Goal: Information Seeking & Learning: Learn about a topic

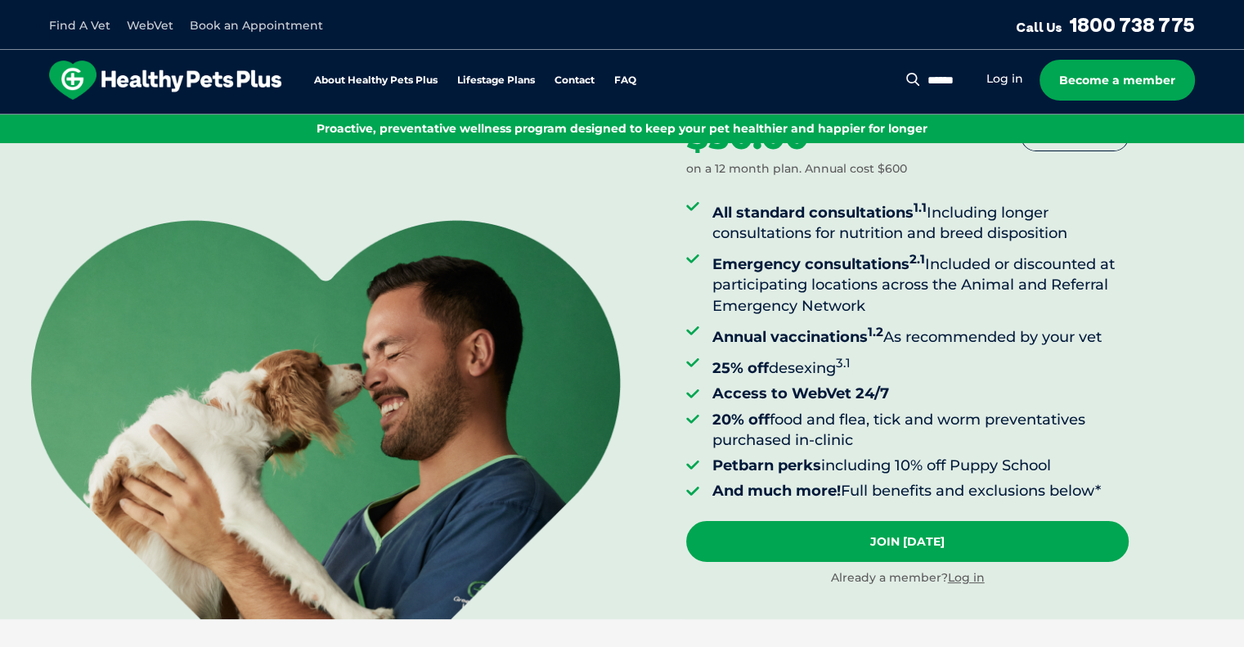
scroll to position [95, 0]
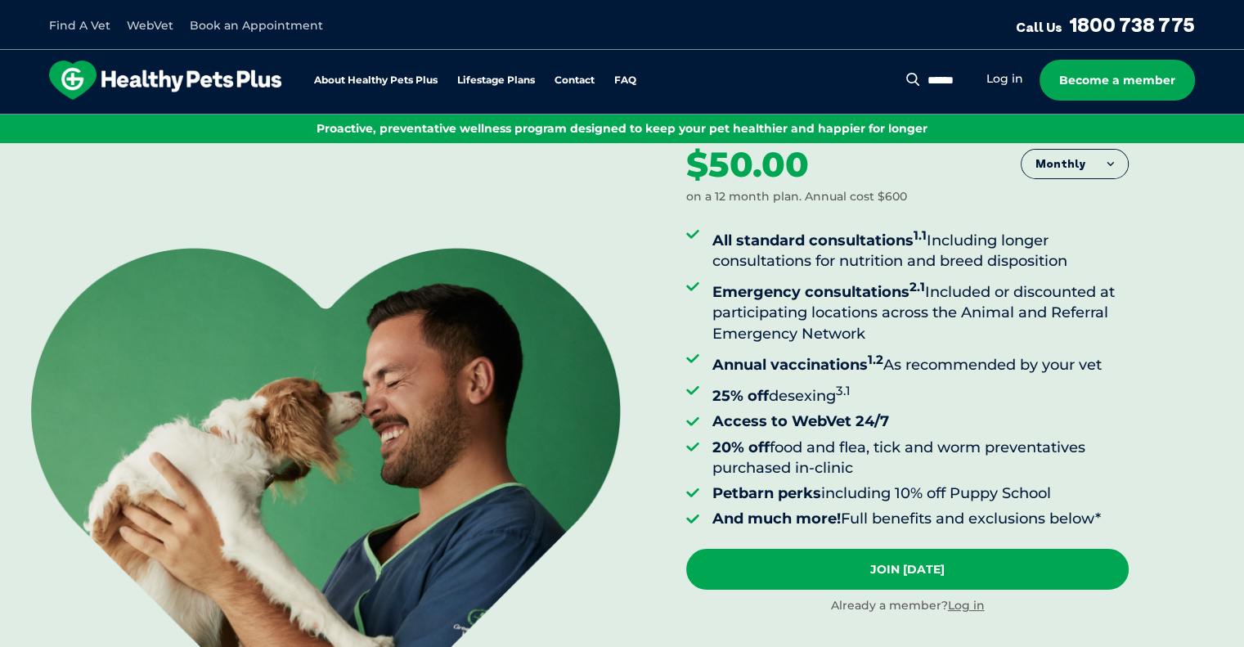
click at [1089, 164] on button "Monthly" at bounding box center [1074, 164] width 106 height 29
click at [1086, 279] on li "Yearly" at bounding box center [1074, 290] width 106 height 40
click at [1066, 173] on button "Yearly" at bounding box center [1074, 164] width 106 height 29
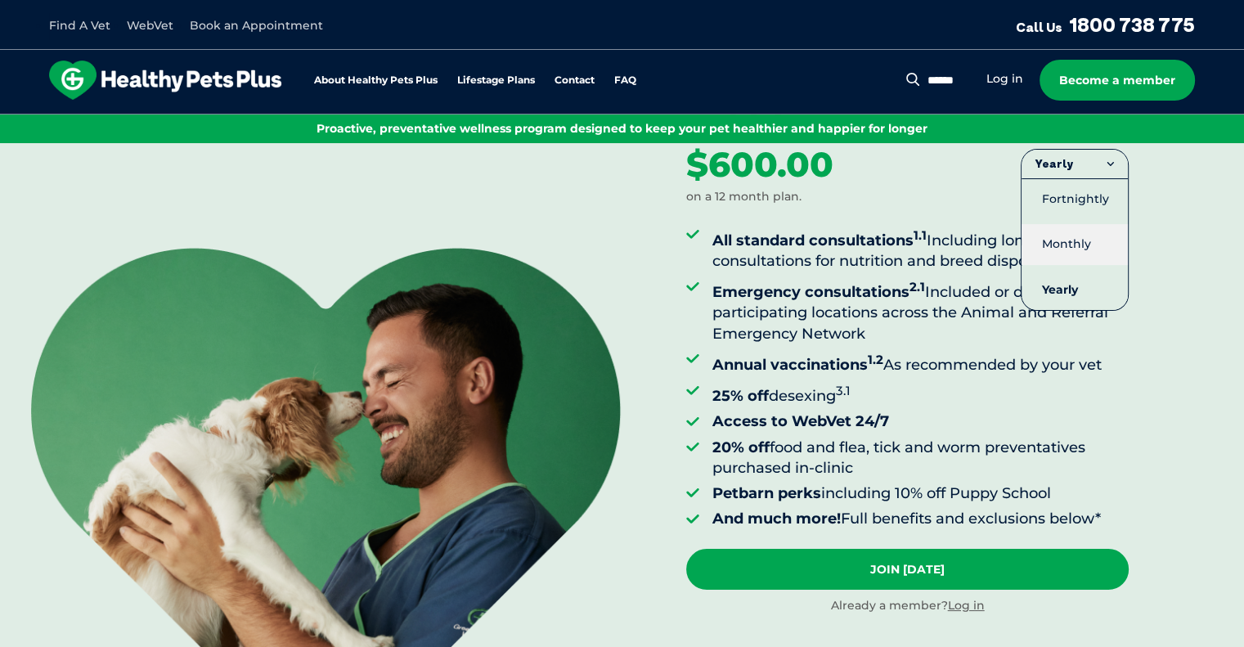
click at [1075, 232] on li "Monthly" at bounding box center [1074, 244] width 106 height 40
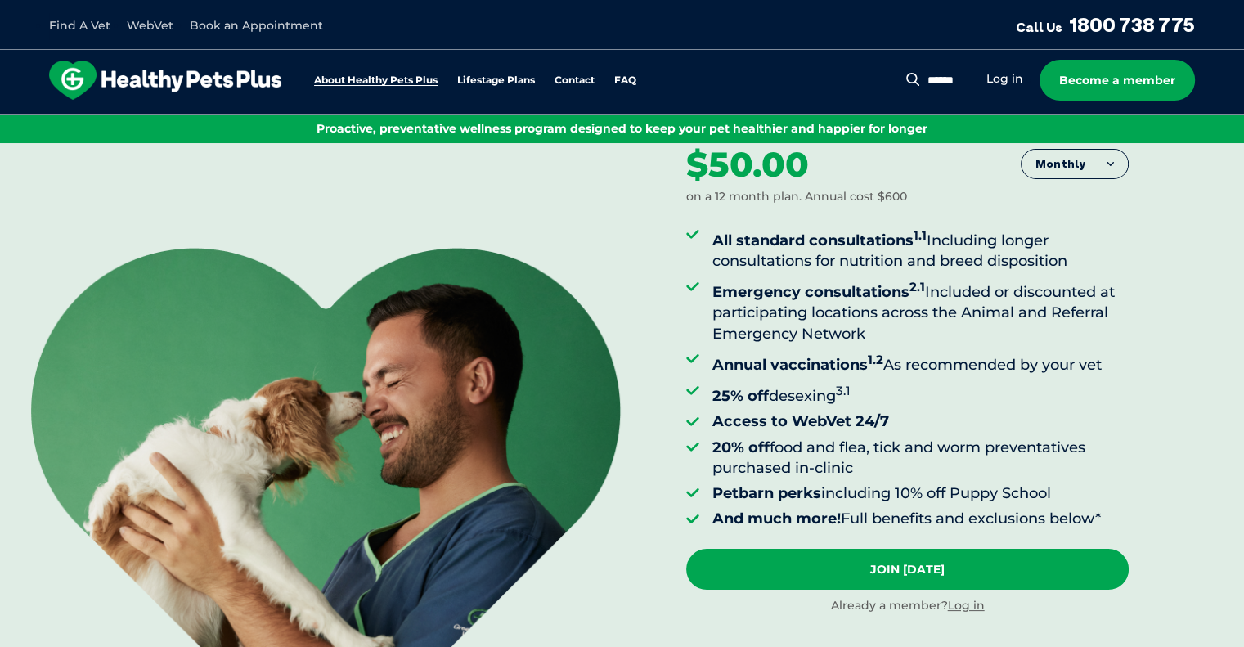
click at [330, 76] on link "About Healthy Pets Plus" at bounding box center [375, 80] width 123 height 11
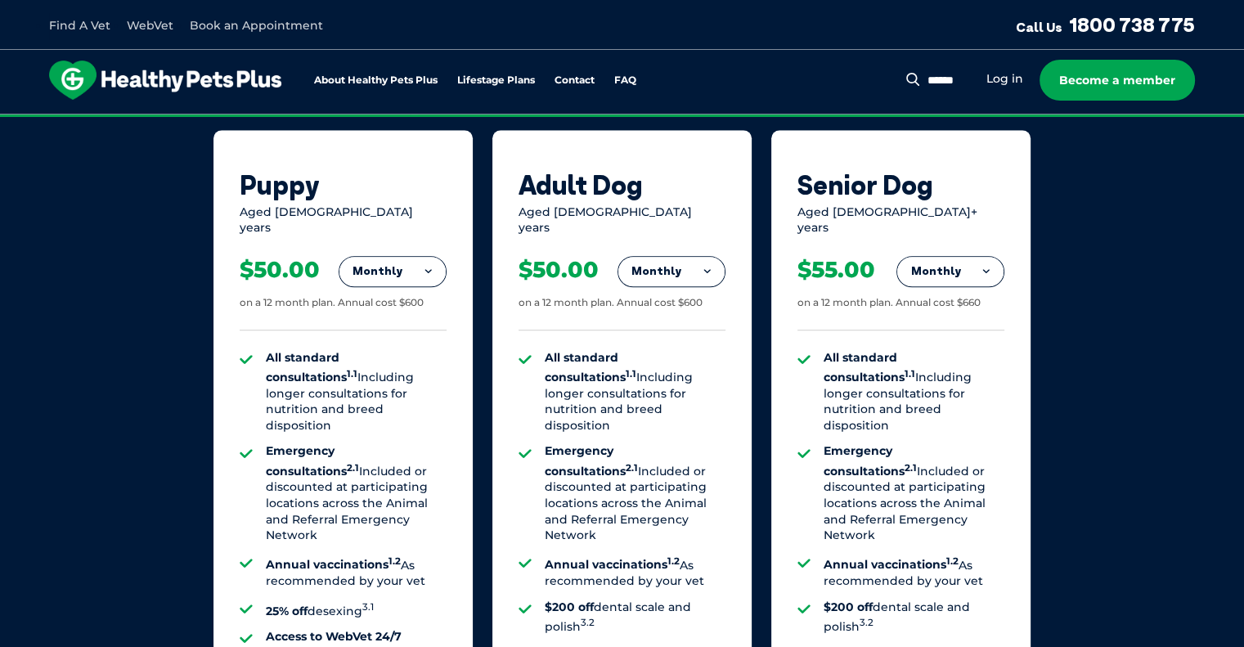
scroll to position [1129, 0]
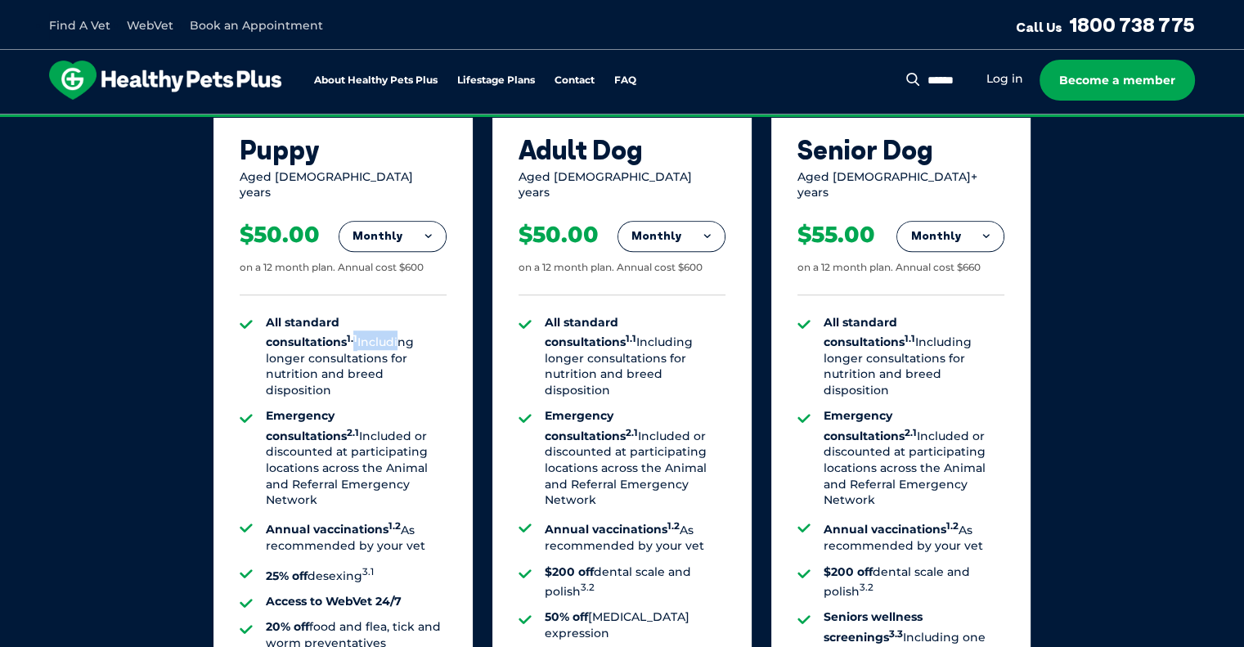
drag, startPoint x: 429, startPoint y: 311, endPoint x: 300, endPoint y: 326, distance: 130.2
click at [300, 326] on li "All standard consultations 1.1 Including longer consultations for nutrition and…" at bounding box center [356, 357] width 181 height 84
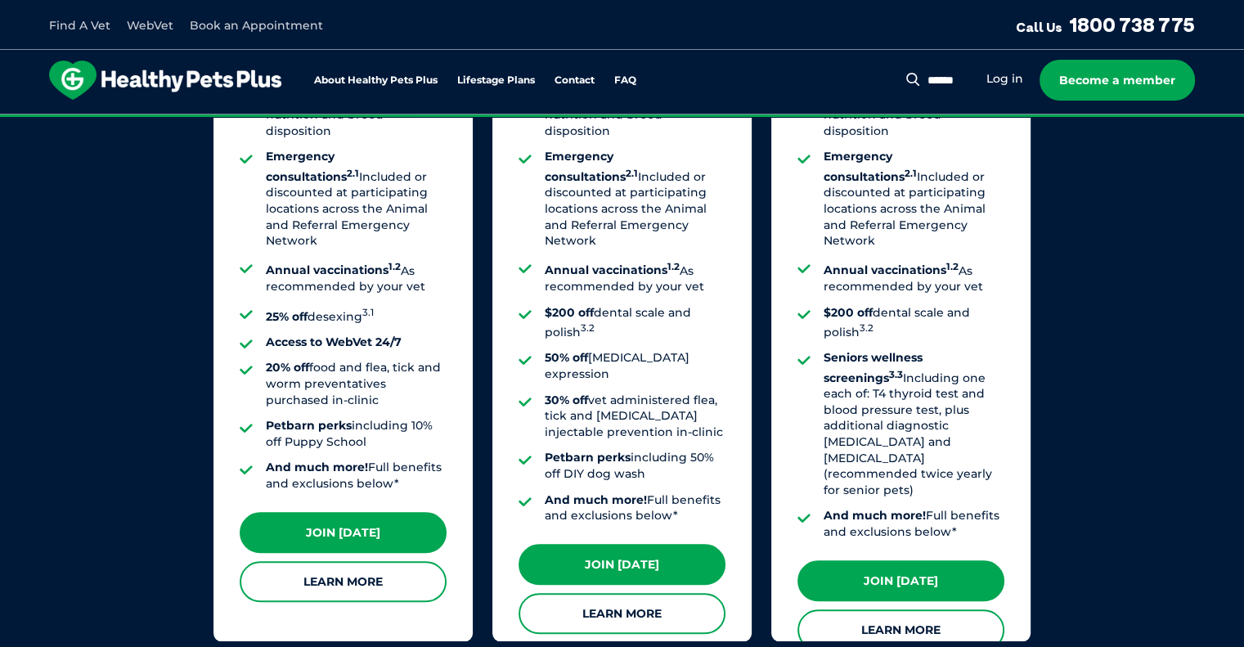
scroll to position [1390, 0]
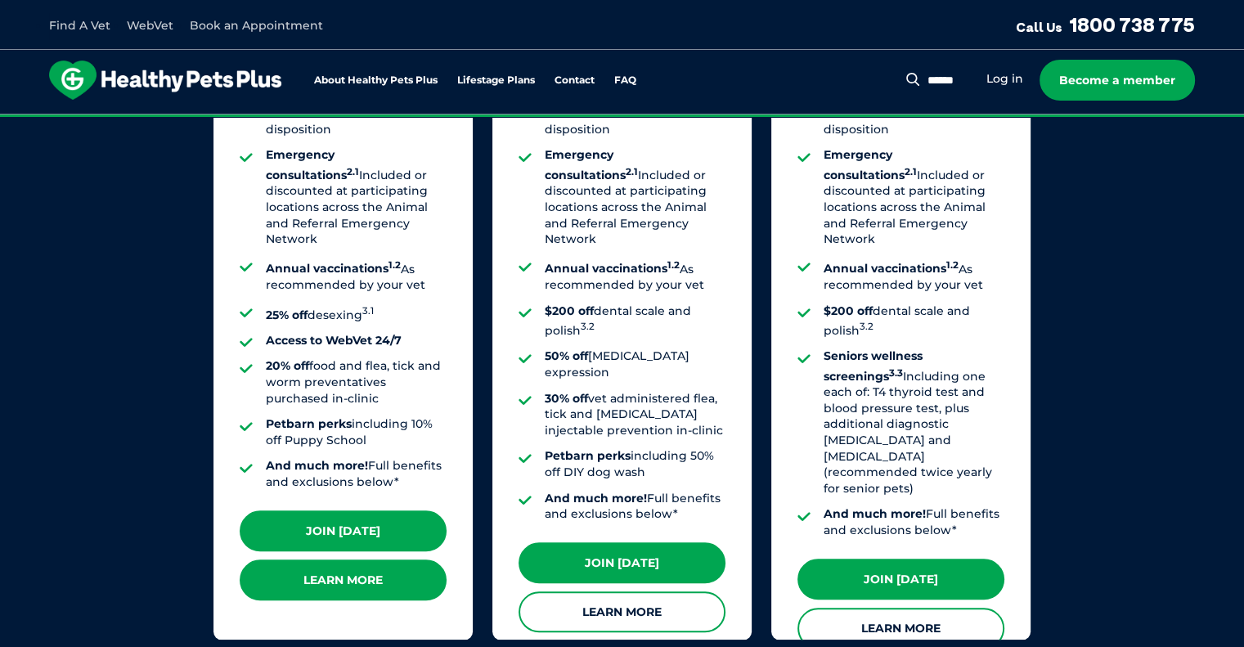
click at [348, 564] on link "Learn More" at bounding box center [343, 579] width 207 height 41
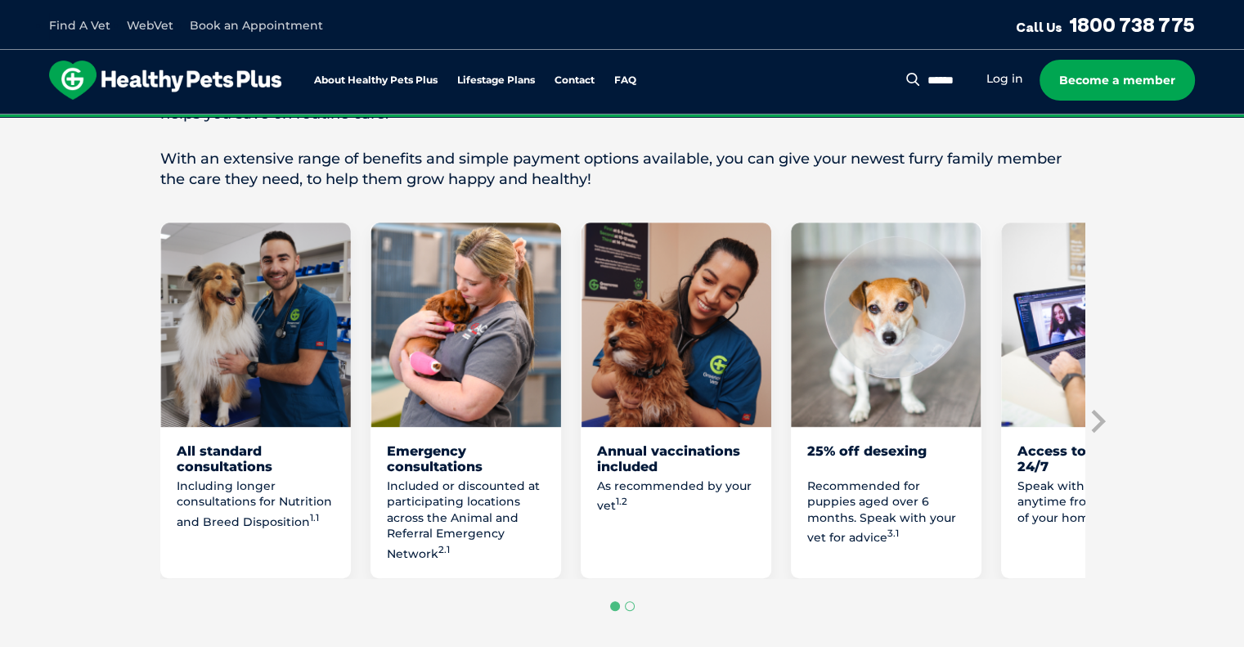
scroll to position [821, 0]
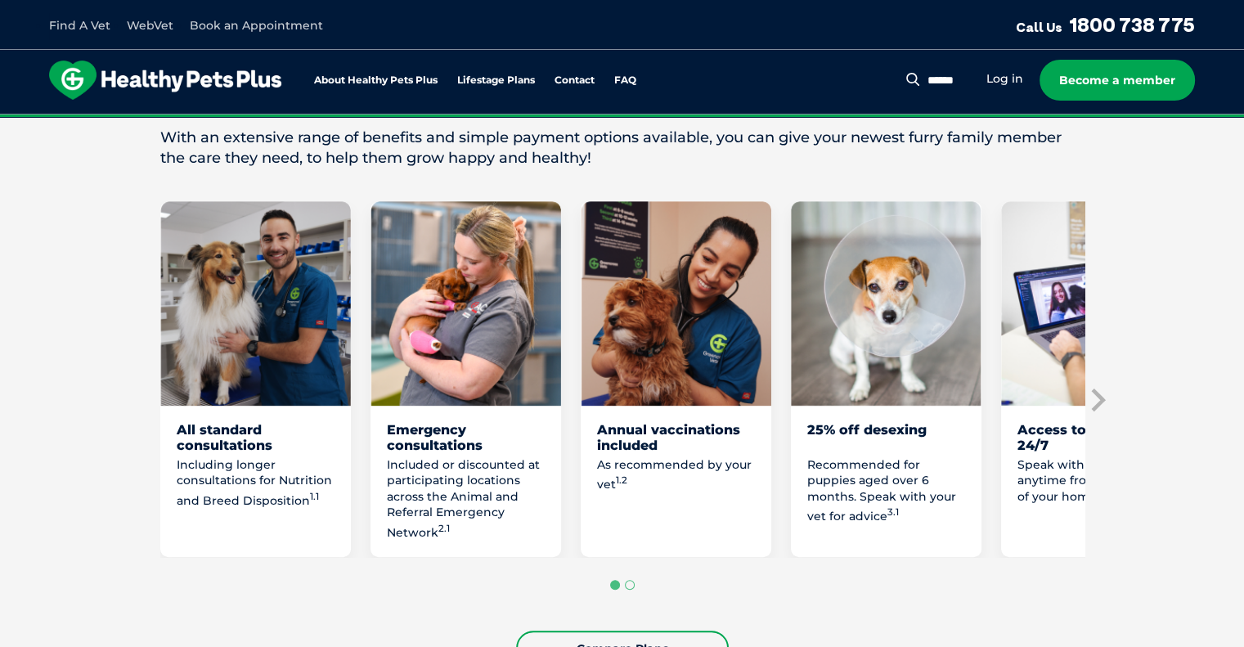
drag, startPoint x: 239, startPoint y: 402, endPoint x: 222, endPoint y: 444, distance: 44.8
click at [222, 444] on div "All standard consultations Including longer consultations for Nutrition and Bre…" at bounding box center [255, 379] width 191 height 356
click at [222, 444] on div "All standard consultations" at bounding box center [256, 437] width 158 height 31
click at [269, 514] on div "Including longer consultations for Nutrition and Breed Disposition 1.1" at bounding box center [256, 499] width 158 height 84
drag, startPoint x: 269, startPoint y: 514, endPoint x: 258, endPoint y: 436, distance: 79.2
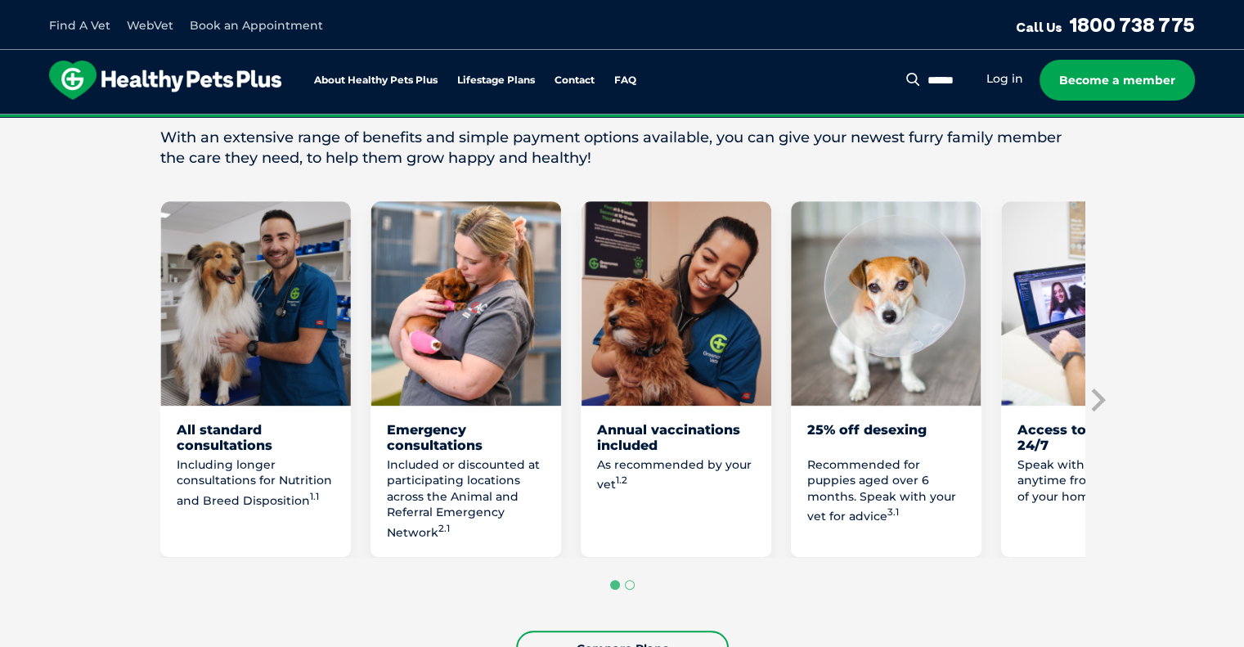
click at [258, 436] on div "All standard consultations Including longer consultations for Nutrition and Bre…" at bounding box center [255, 489] width 191 height 135
click at [258, 436] on div "All standard consultations" at bounding box center [256, 437] width 158 height 31
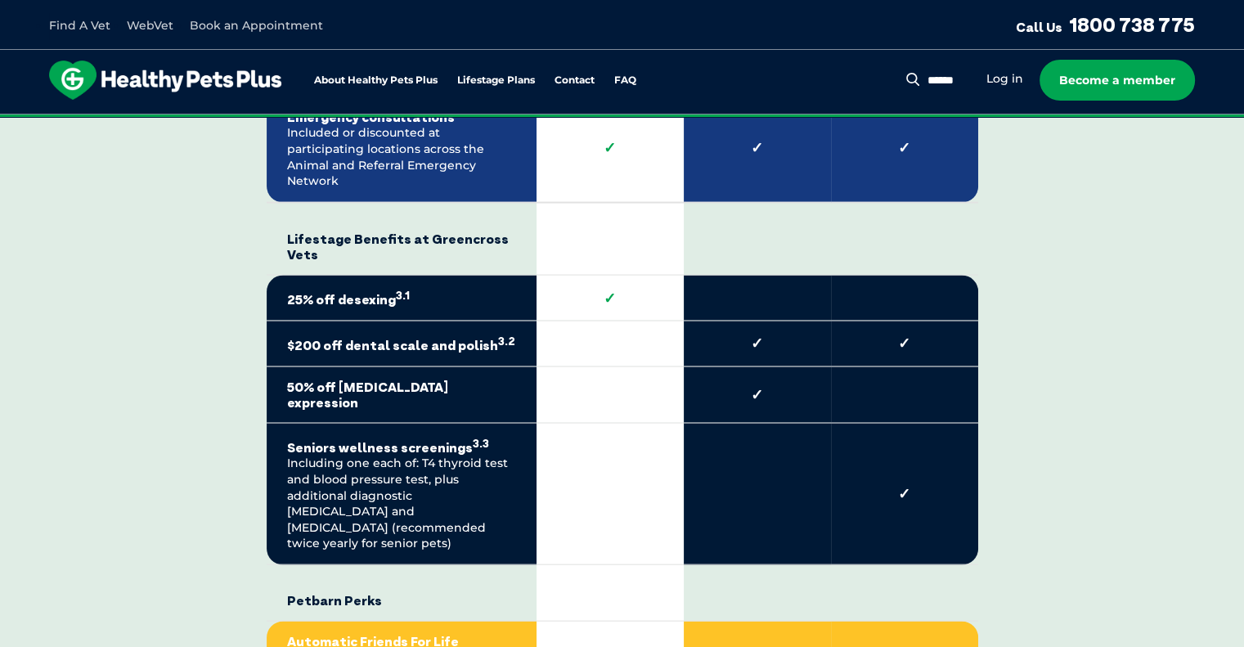
scroll to position [3340, 0]
